Goal: Navigation & Orientation: Find specific page/section

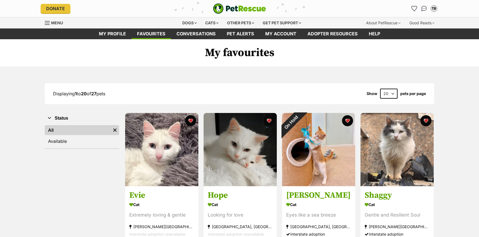
click at [394, 93] on select "20 40 60" at bounding box center [388, 94] width 17 height 10
select select "40"
click at [380, 89] on select "20 40 60" at bounding box center [388, 94] width 17 height 10
